Goal: Information Seeking & Learning: Check status

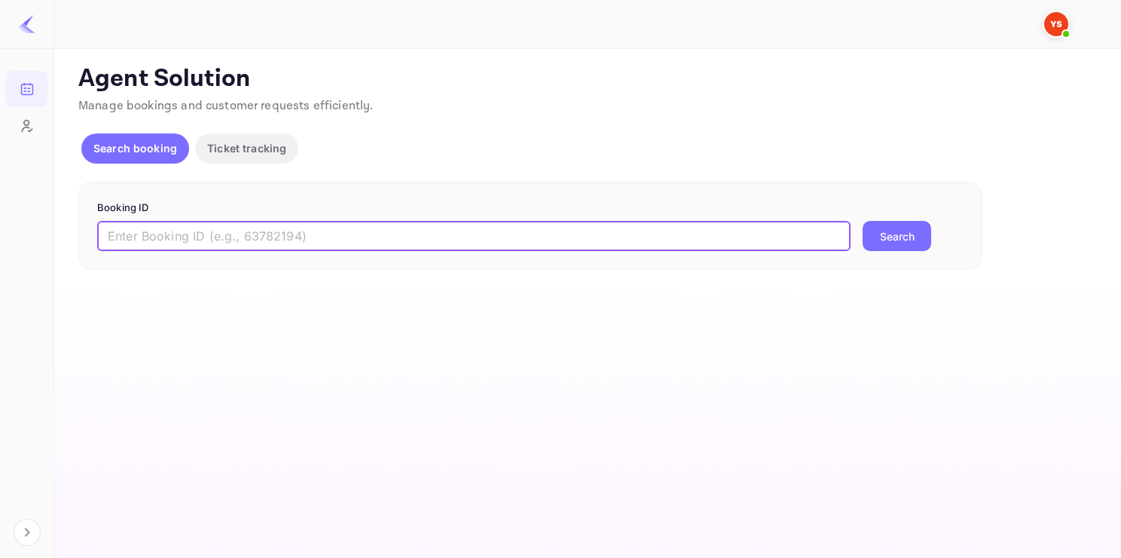
paste input "9057982"
click at [235, 230] on input "text" at bounding box center [474, 236] width 754 height 30
type input "9057982"
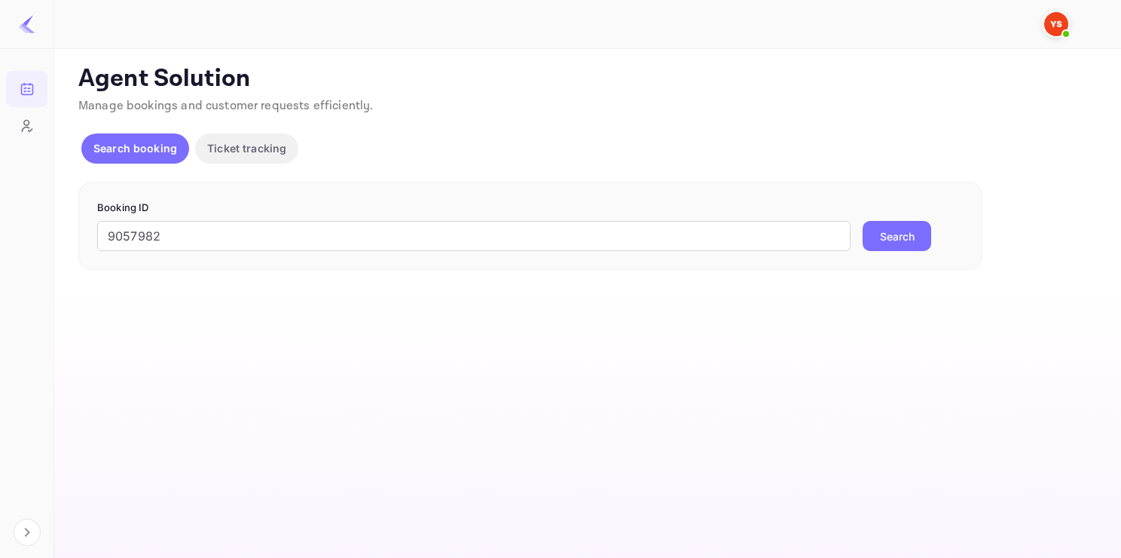
click at [921, 241] on button "Search" at bounding box center [897, 236] width 69 height 30
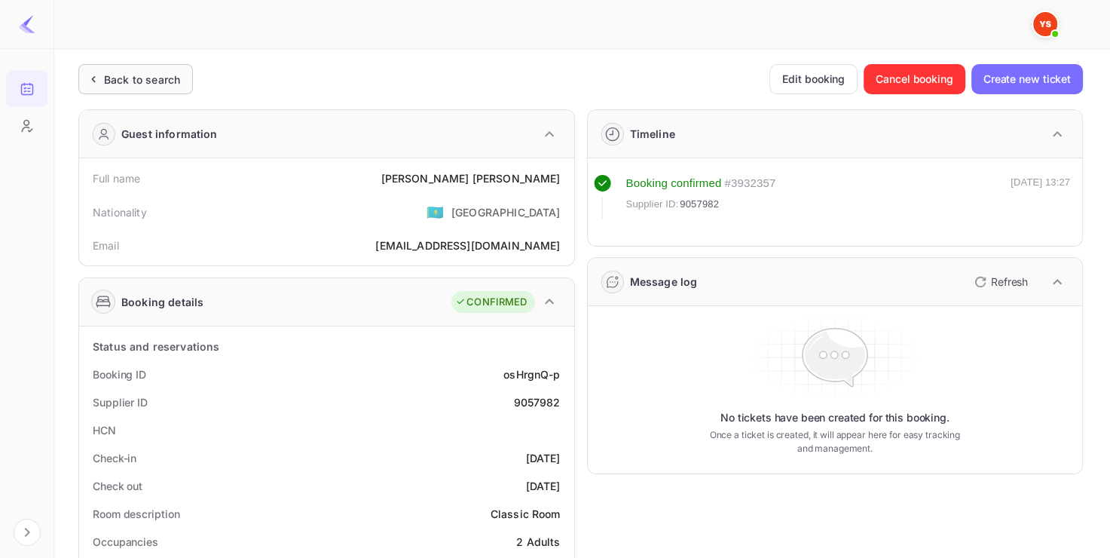
click at [128, 69] on div "Back to search" at bounding box center [135, 79] width 115 height 30
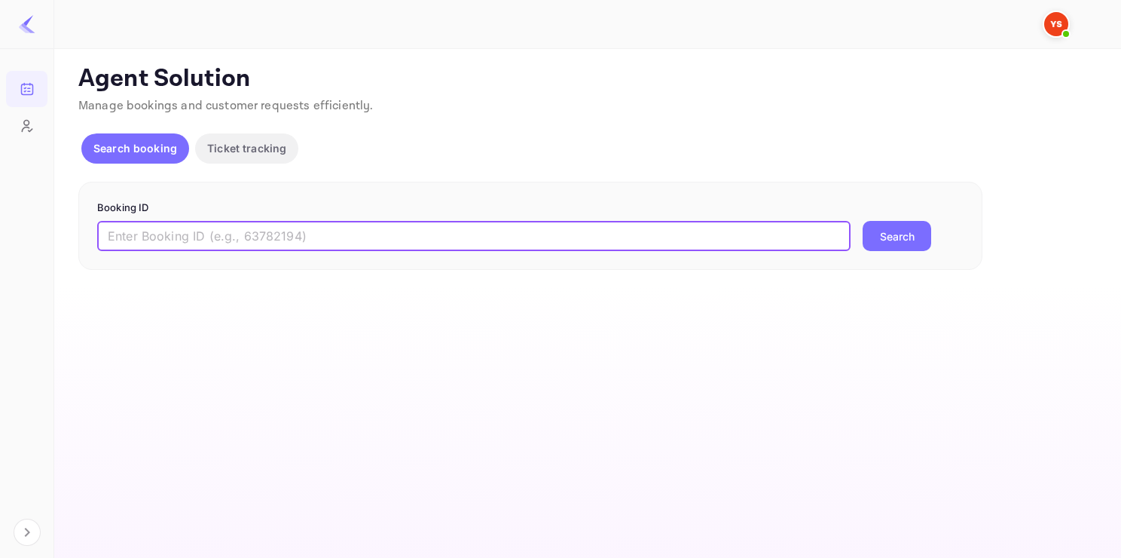
paste input "9178028"
click at [220, 232] on input "9178028" at bounding box center [474, 236] width 754 height 30
type input "9178028"
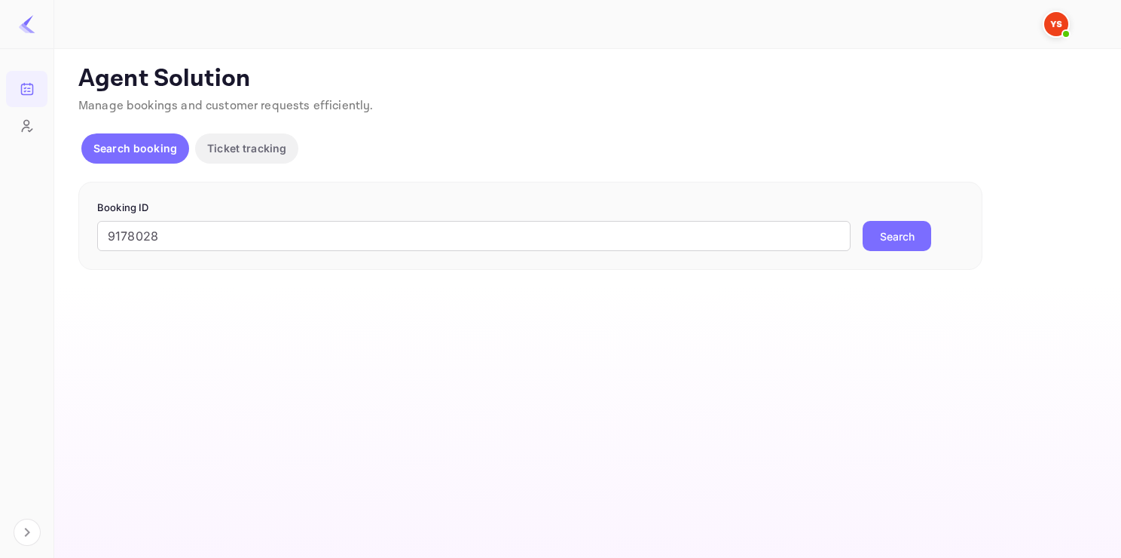
click at [876, 239] on button "Search" at bounding box center [897, 236] width 69 height 30
